Goal: Complete application form

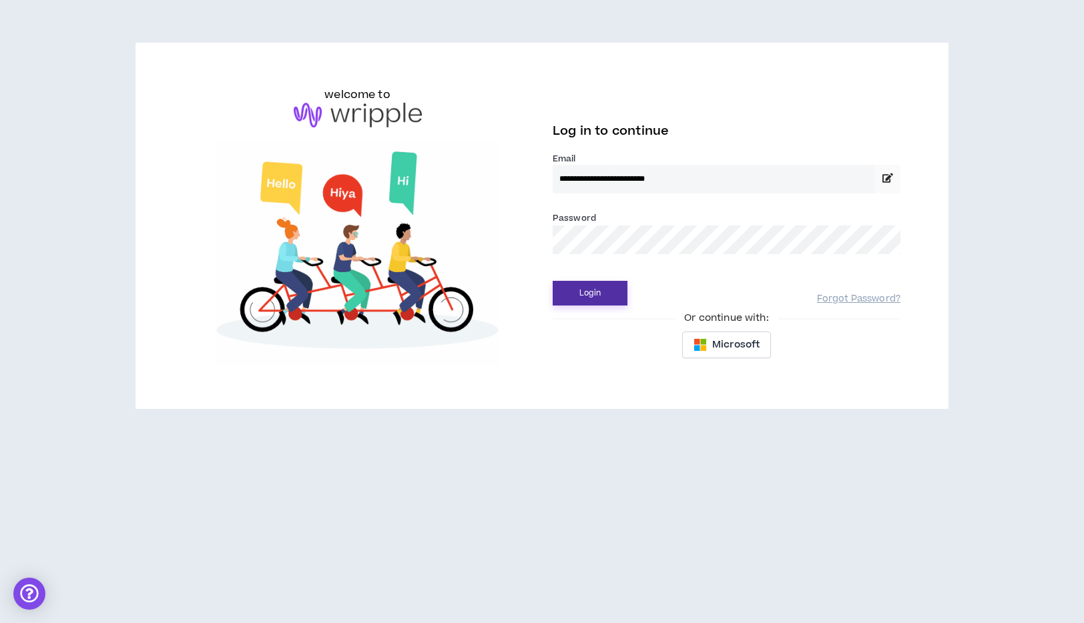
click at [603, 292] on button "Login" at bounding box center [589, 293] width 75 height 25
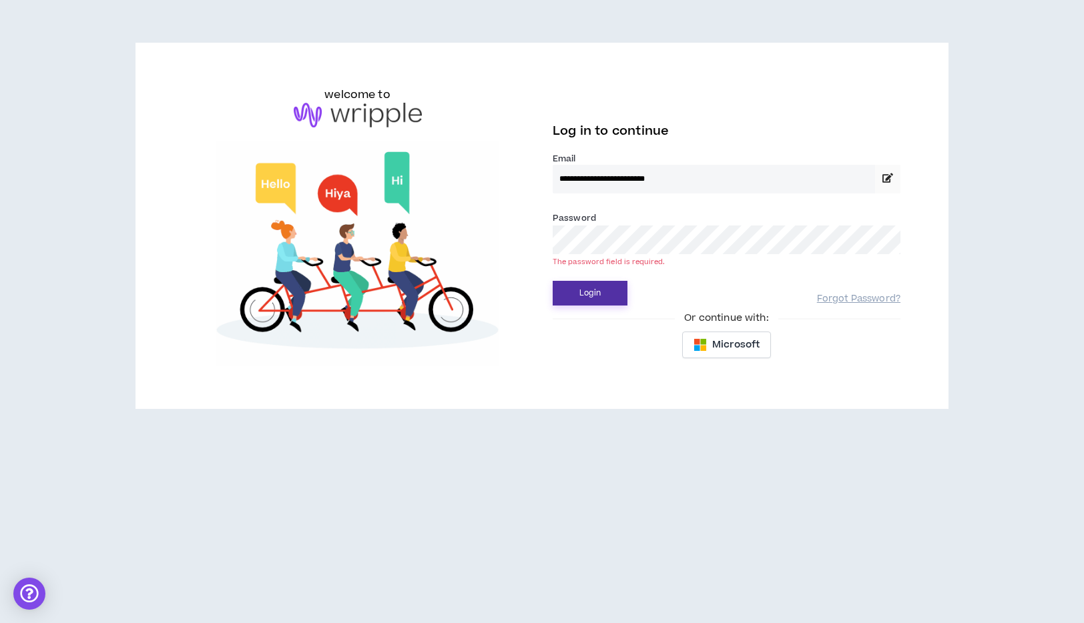
click at [584, 287] on button "Login" at bounding box center [589, 293] width 75 height 25
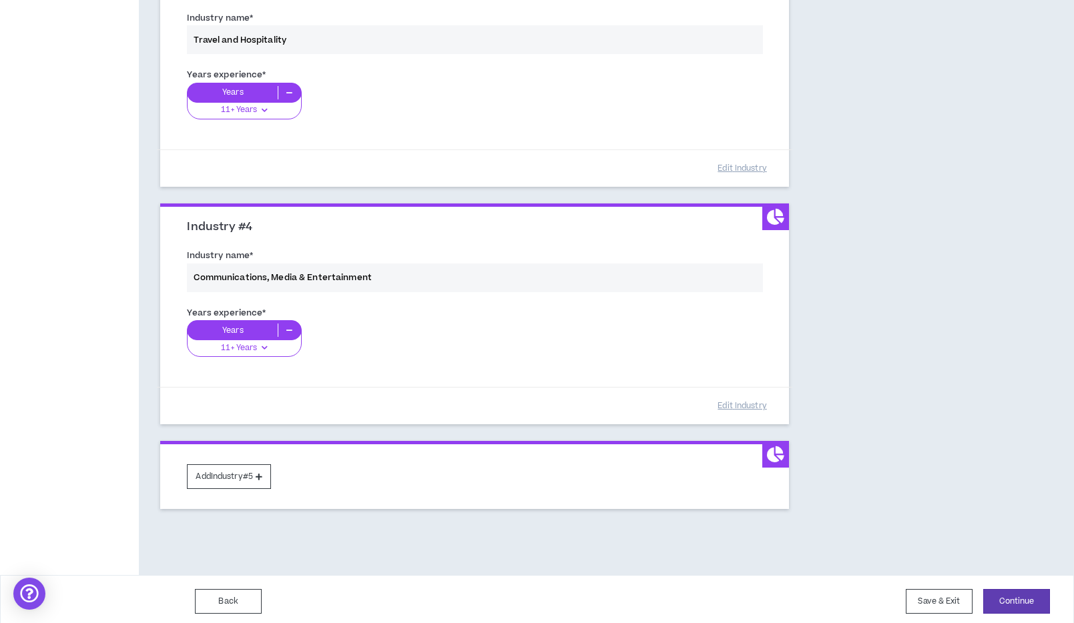
scroll to position [663, 0]
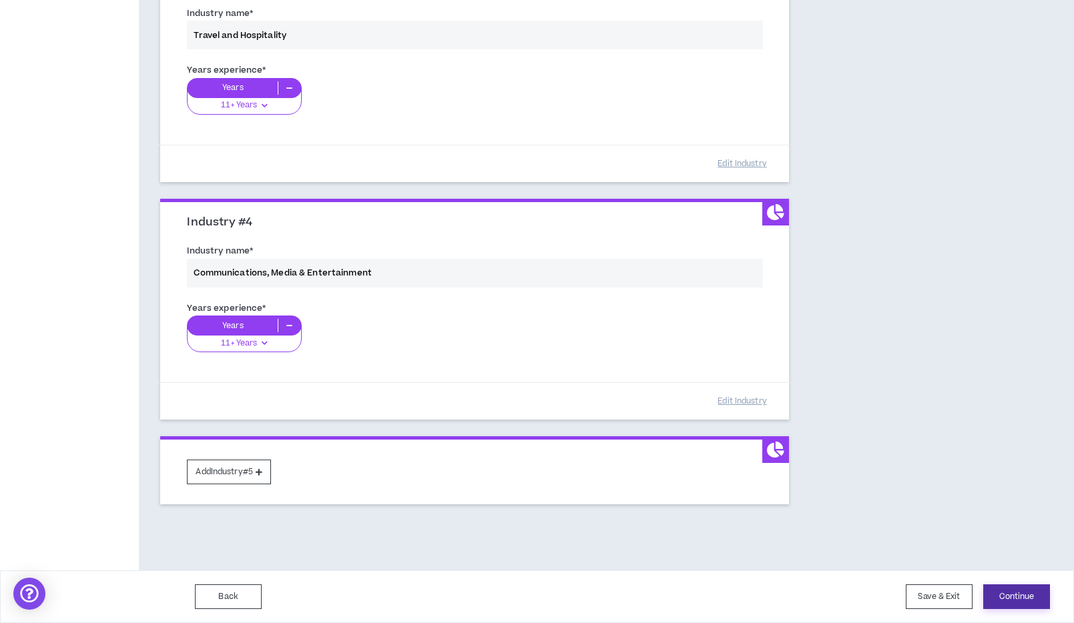
click at [1013, 599] on button "Continue" at bounding box center [1016, 597] width 67 height 25
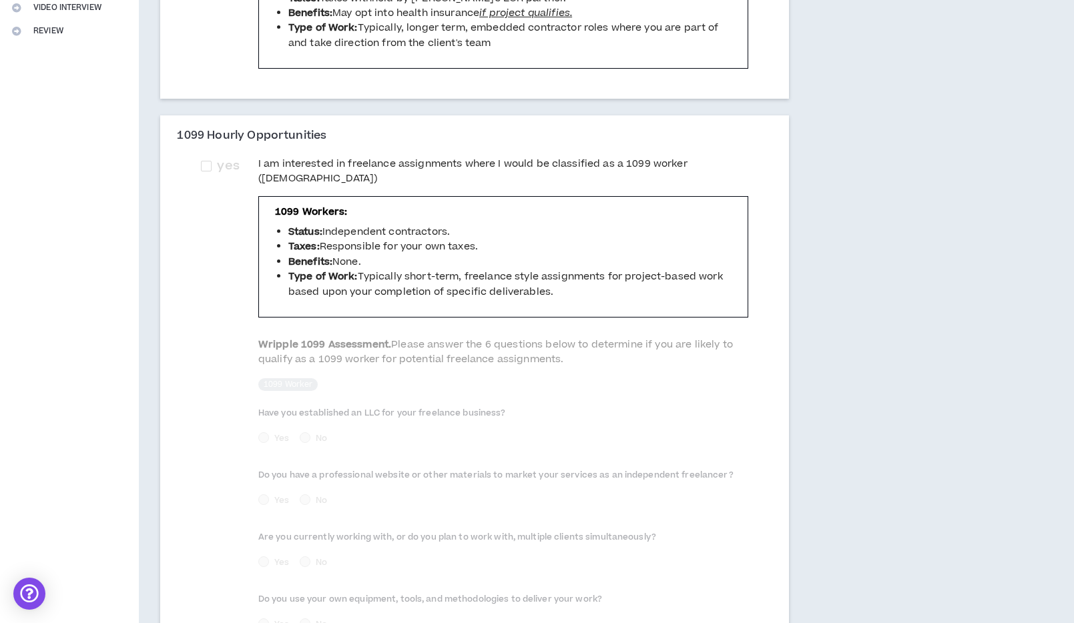
scroll to position [340, 0]
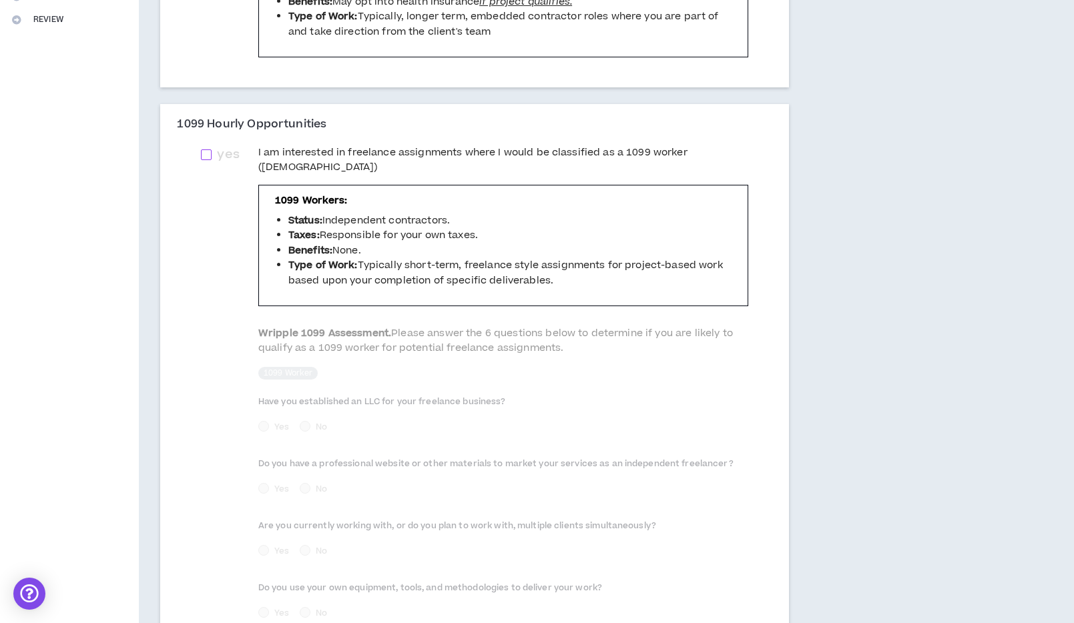
click at [203, 149] on span at bounding box center [206, 154] width 11 height 11
checkbox input "****"
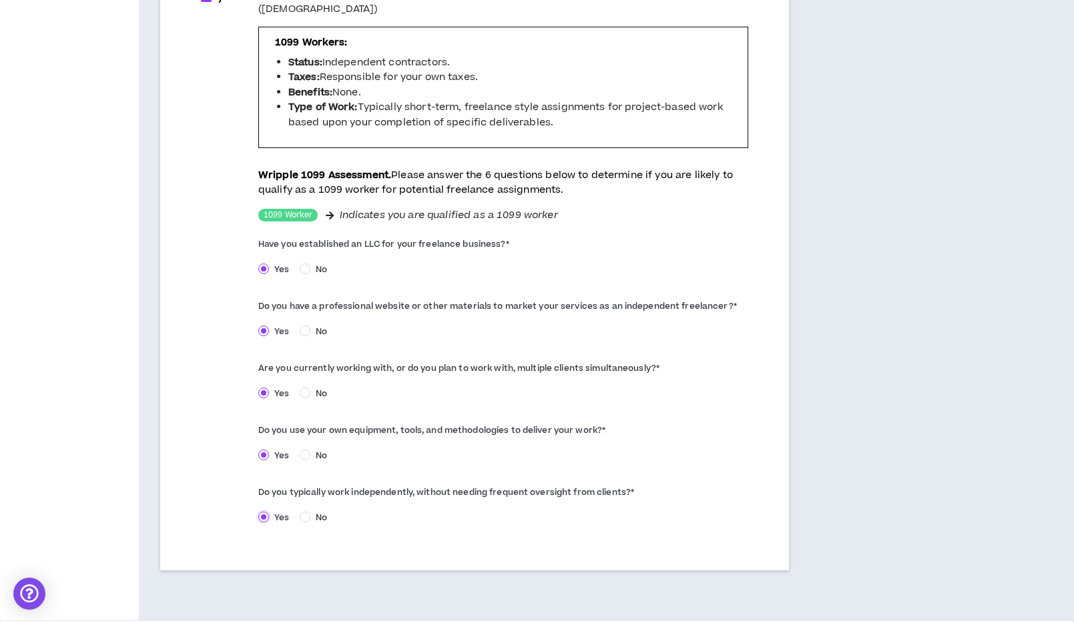
scroll to position [533, 0]
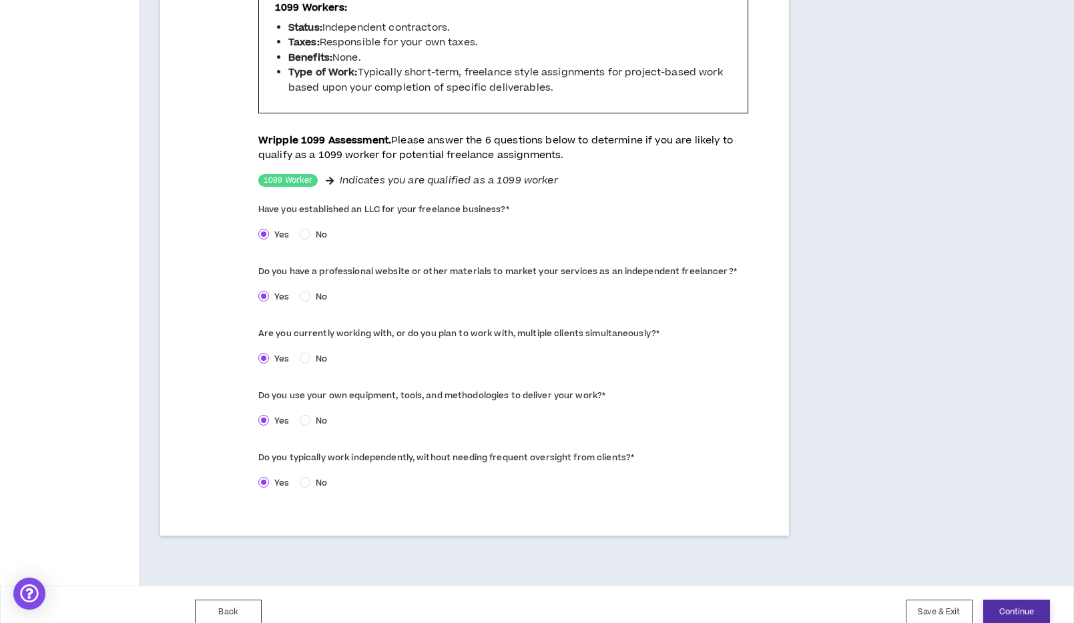
click at [1014, 600] on button "Continue" at bounding box center [1016, 612] width 67 height 25
